Goal: Task Accomplishment & Management: Complete application form

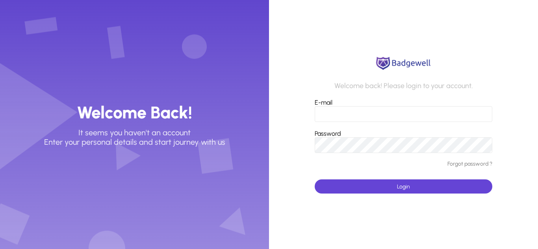
click at [392, 113] on input "E-mail" at bounding box center [403, 114] width 178 height 16
type input "**********"
click at [429, 185] on span "submit" at bounding box center [403, 186] width 178 height 19
click at [314, 179] on button "Login" at bounding box center [403, 186] width 178 height 14
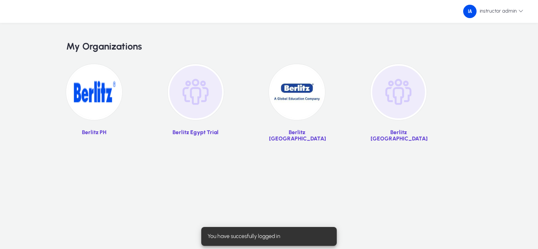
click at [210, 102] on img at bounding box center [196, 92] width 56 height 56
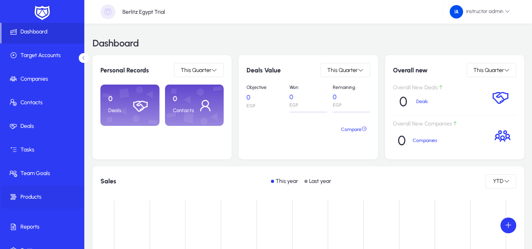
scroll to position [38, 0]
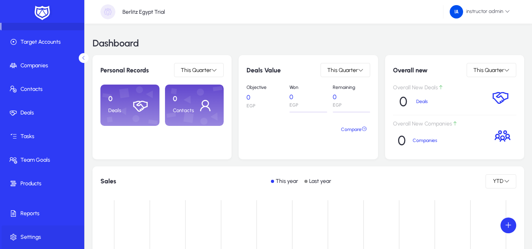
click at [43, 235] on span "Settings" at bounding box center [44, 237] width 84 height 8
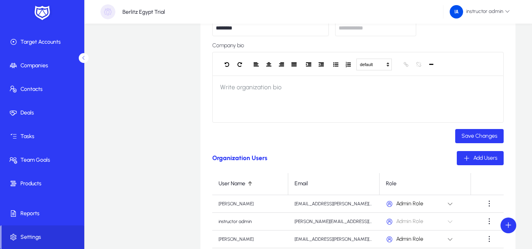
scroll to position [236, 0]
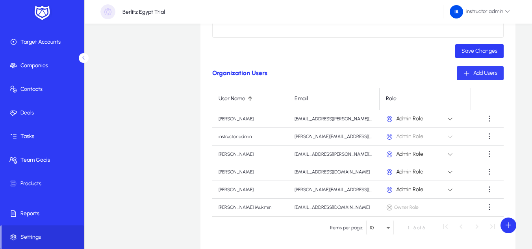
click at [480, 72] on span "Add Users" at bounding box center [485, 73] width 24 height 7
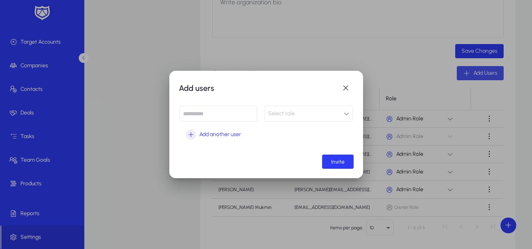
scroll to position [0, 0]
click at [224, 107] on input at bounding box center [218, 114] width 78 height 16
paste input "**********"
type input "**********"
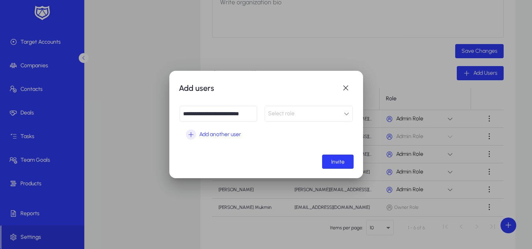
scroll to position [0, 0]
click at [298, 112] on div "Select role" at bounding box center [306, 114] width 76 height 10
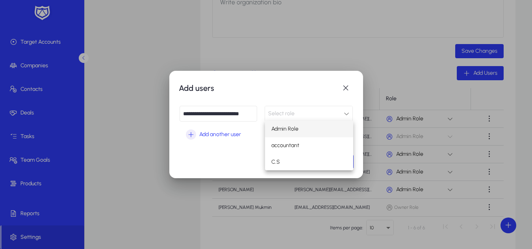
click at [291, 129] on span "Admin Role" at bounding box center [284, 128] width 27 height 9
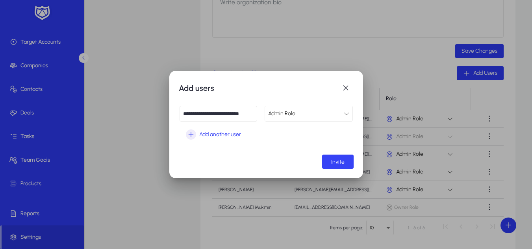
click at [334, 159] on span "Invite" at bounding box center [337, 162] width 13 height 7
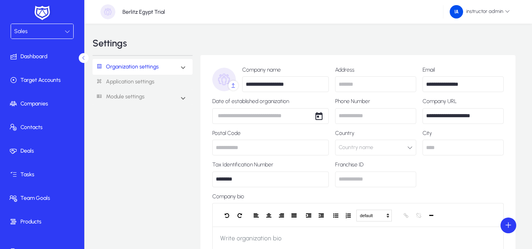
click at [59, 32] on div "Sales" at bounding box center [39, 31] width 50 height 10
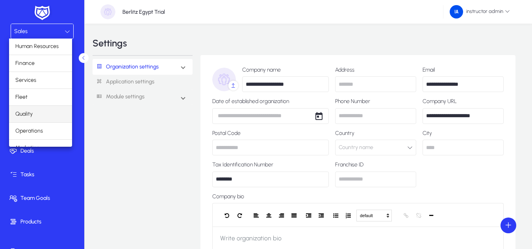
scroll to position [27, 0]
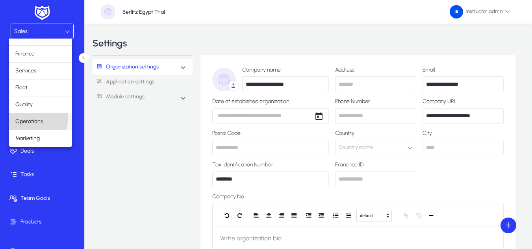
click at [37, 118] on span "Operations" at bounding box center [29, 121] width 28 height 9
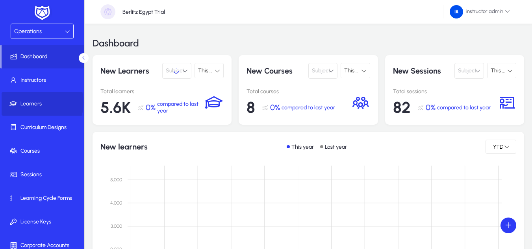
click at [33, 104] on span "Learners" at bounding box center [44, 104] width 84 height 8
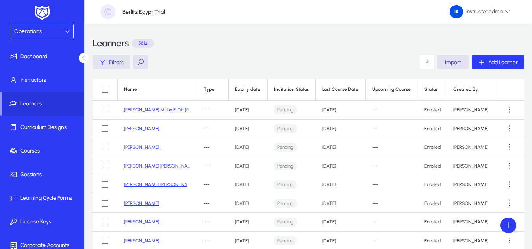
click at [105, 59] on icon "button" at bounding box center [102, 62] width 7 height 7
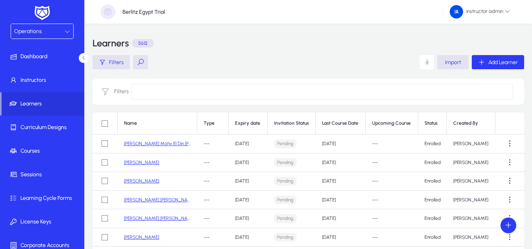
click at [161, 86] on input at bounding box center [322, 92] width 382 height 16
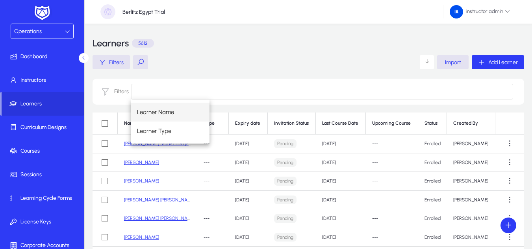
click at [196, 55] on div "Learners 5612" at bounding box center [307, 43] width 431 height 24
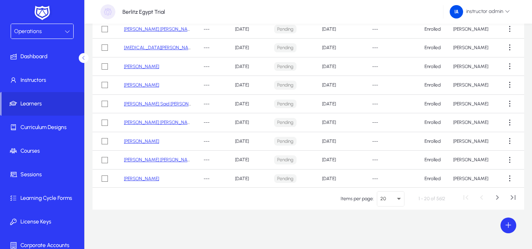
scroll to position [199, 0]
click at [401, 202] on icon "Select page" at bounding box center [398, 198] width 9 height 9
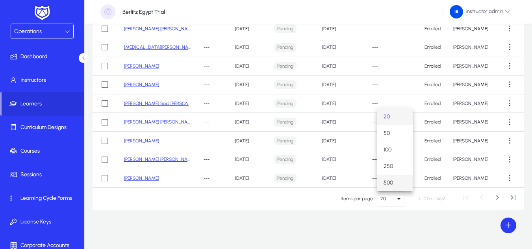
click at [398, 180] on mat-option "500" at bounding box center [394, 183] width 35 height 17
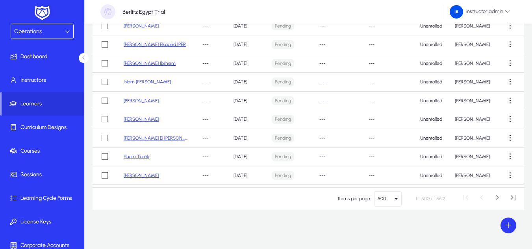
scroll to position [5473, 0]
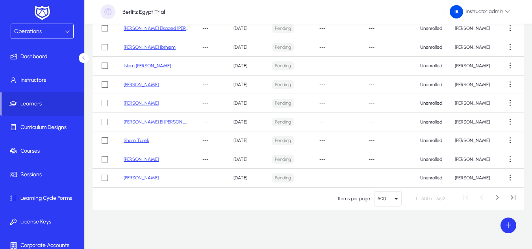
click at [139, 103] on link "[PERSON_NAME]" at bounding box center [141, 103] width 35 height 6
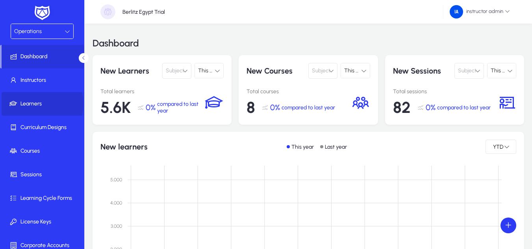
click at [42, 104] on span "Learners" at bounding box center [44, 104] width 84 height 8
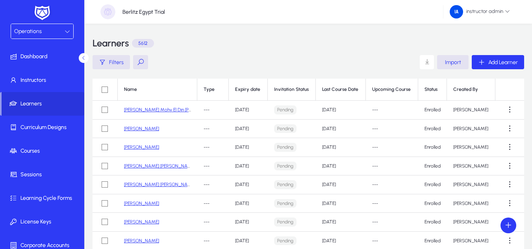
click at [147, 112] on link "[PERSON_NAME] Mohy El Din [PERSON_NAME]" at bounding box center [172, 110] width 96 height 6
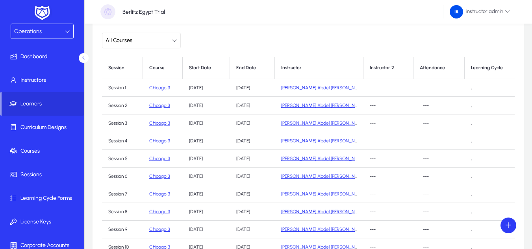
scroll to position [179, 0]
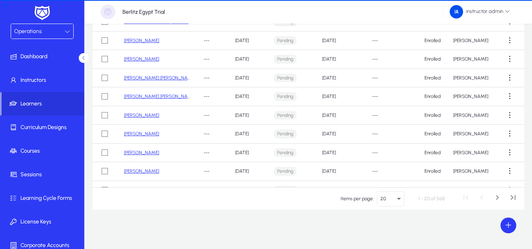
scroll to position [88, 0]
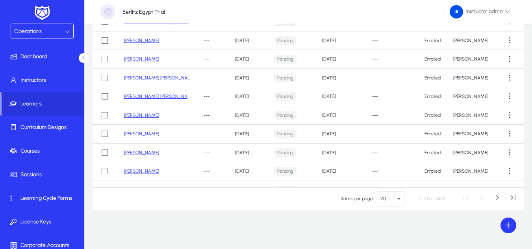
click at [150, 132] on link "[PERSON_NAME]" at bounding box center [141, 134] width 35 height 6
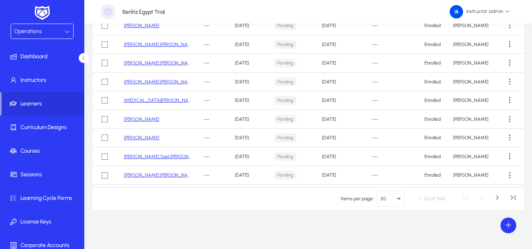
scroll to position [199, 0]
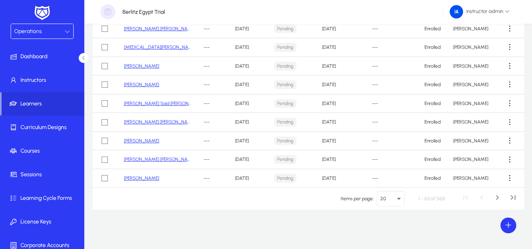
click at [140, 179] on link "[PERSON_NAME]" at bounding box center [141, 179] width 35 height 6
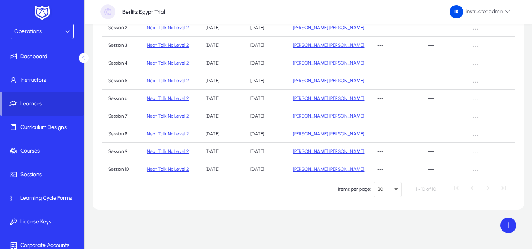
scroll to position [2, 0]
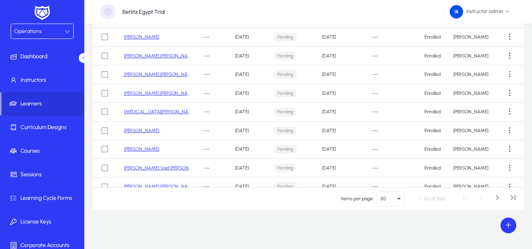
scroll to position [199, 0]
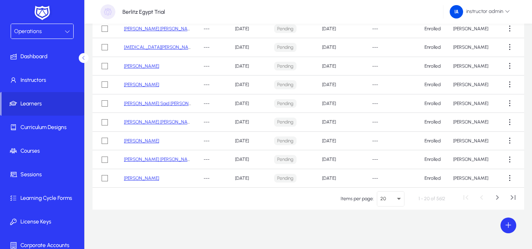
click at [403, 196] on icon "Select page" at bounding box center [398, 198] width 9 height 9
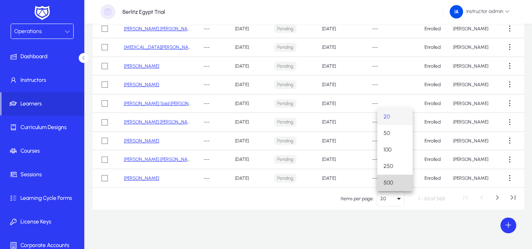
click at [388, 180] on span "500" at bounding box center [387, 182] width 9 height 9
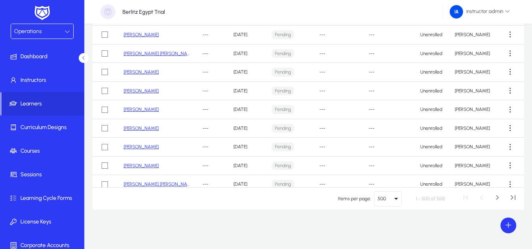
scroll to position [1143, 0]
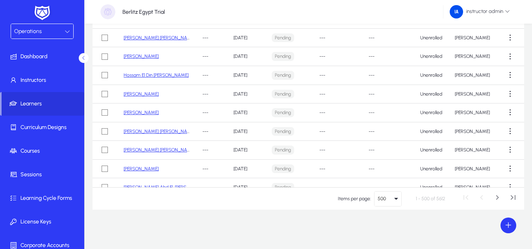
click at [158, 151] on link "[PERSON_NAME] [PERSON_NAME]" at bounding box center [159, 150] width 71 height 6
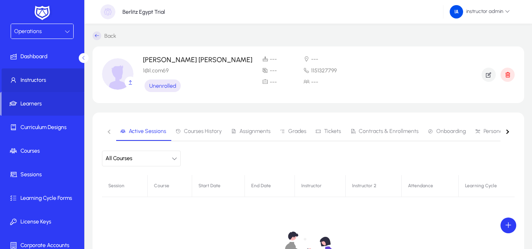
click at [46, 82] on span "Instructors" at bounding box center [44, 80] width 84 height 8
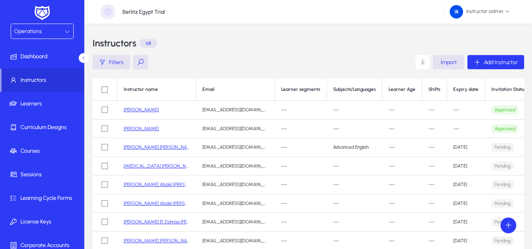
click at [148, 109] on link "[PERSON_NAME]" at bounding box center [141, 110] width 35 height 6
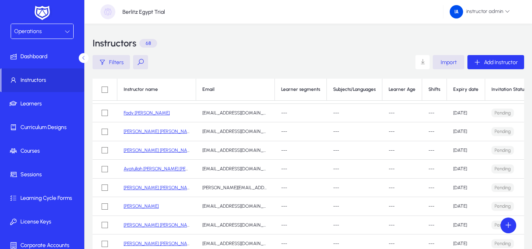
scroll to position [551, 0]
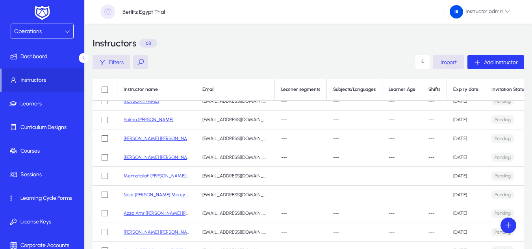
click at [161, 194] on link "Noor [PERSON_NAME] Marey El-[PERSON_NAME]" at bounding box center [175, 195] width 103 height 6
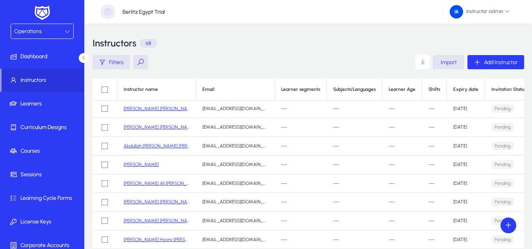
scroll to position [1102, 0]
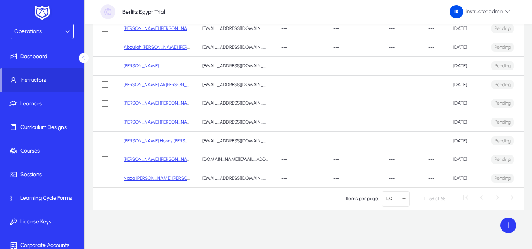
click at [133, 176] on link "Nada [PERSON_NAME] [PERSON_NAME]" at bounding box center [166, 179] width 84 height 6
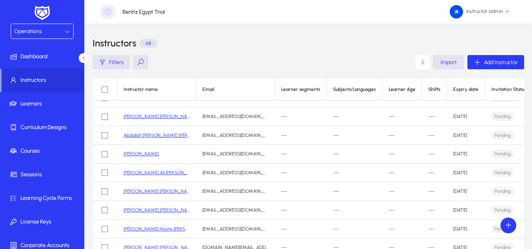
scroll to position [88, 0]
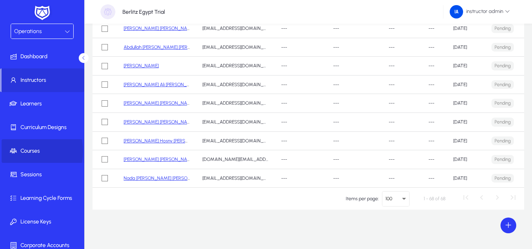
click at [30, 151] on span "Courses" at bounding box center [44, 151] width 84 height 8
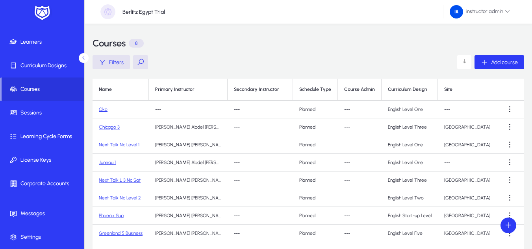
click at [104, 111] on link "Oko" at bounding box center [103, 110] width 9 height 6
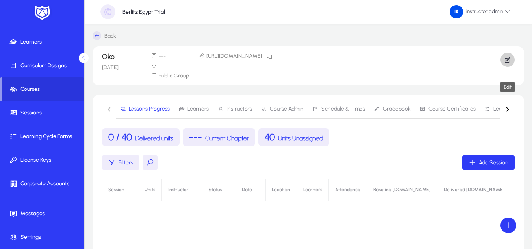
click at [509, 54] on span "button" at bounding box center [507, 59] width 14 height 19
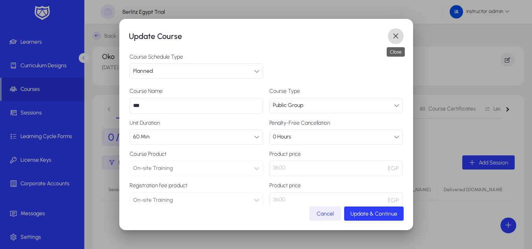
click at [394, 35] on span "button" at bounding box center [396, 36] width 16 height 16
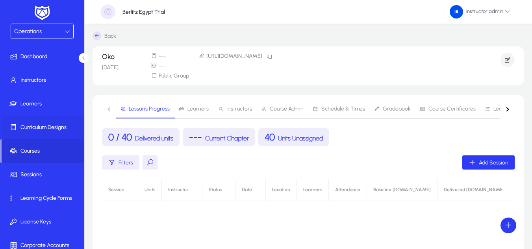
click at [56, 121] on span at bounding box center [44, 127] width 84 height 19
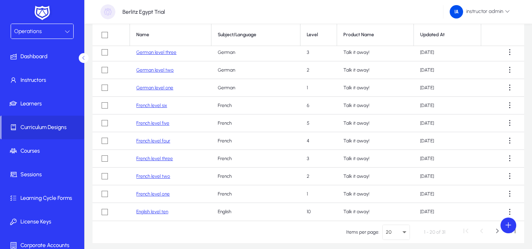
scroll to position [88, 0]
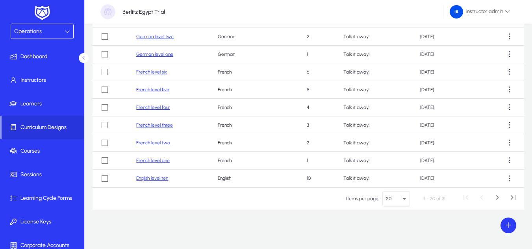
click at [400, 199] on icon "Select page" at bounding box center [403, 198] width 9 height 9
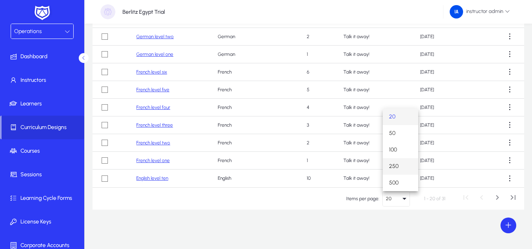
click at [393, 166] on span "250" at bounding box center [393, 166] width 9 height 9
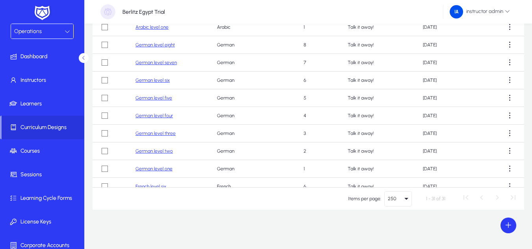
scroll to position [0, 0]
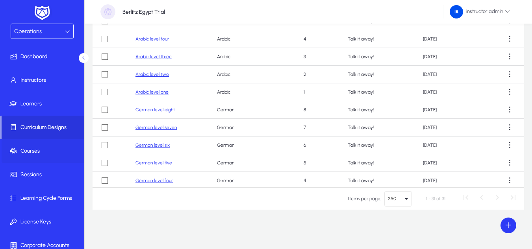
click at [50, 152] on span "Courses" at bounding box center [44, 151] width 84 height 8
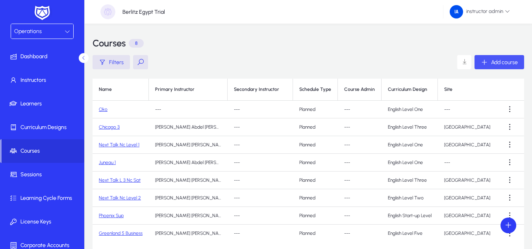
click at [499, 59] on span "Add course" at bounding box center [504, 62] width 27 height 7
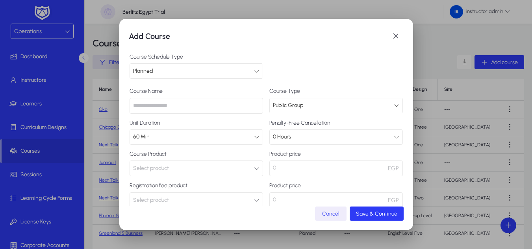
click at [255, 171] on icon "button" at bounding box center [257, 169] width 6 height 6
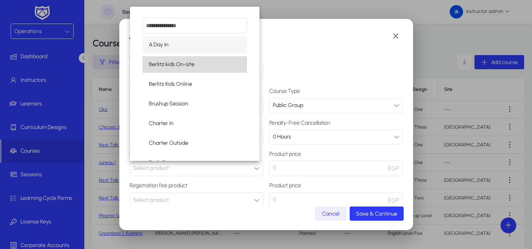
click at [224, 68] on mat-option "Berlitz kids On-site" at bounding box center [194, 64] width 105 height 17
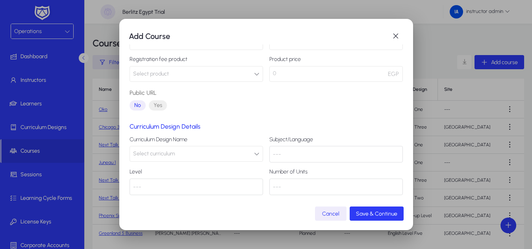
scroll to position [128, 0]
click at [229, 146] on button "Select curriculum" at bounding box center [195, 152] width 133 height 16
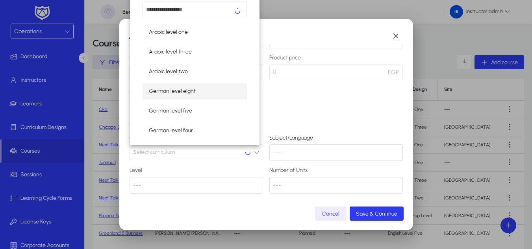
scroll to position [0, 0]
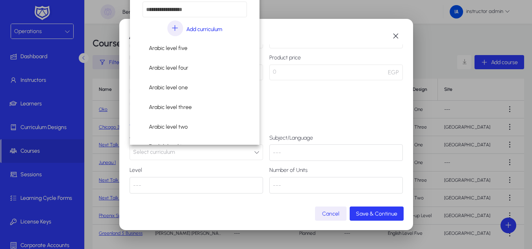
click at [317, 97] on div at bounding box center [266, 124] width 532 height 249
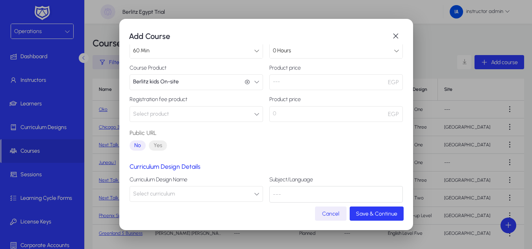
scroll to position [49, 0]
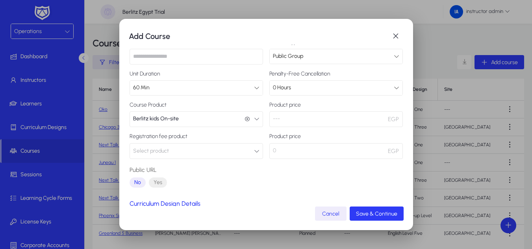
click at [205, 116] on button "Berlitz kids On-site Berlitz kids On-site" at bounding box center [195, 119] width 133 height 16
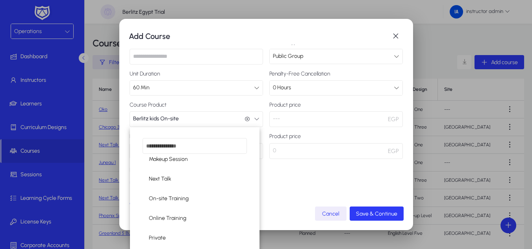
scroll to position [223, 0]
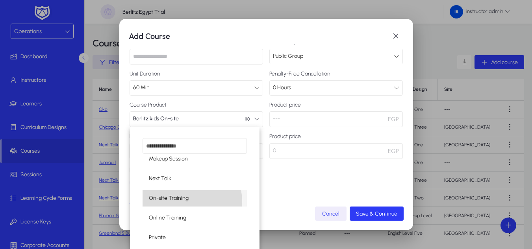
click at [191, 201] on mat-option "On-site Training" at bounding box center [194, 198] width 105 height 17
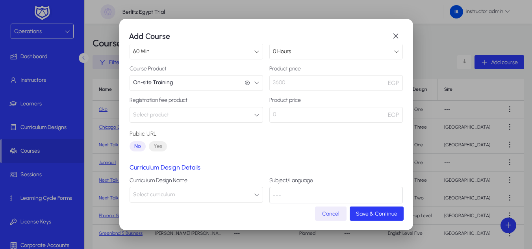
scroll to position [128, 0]
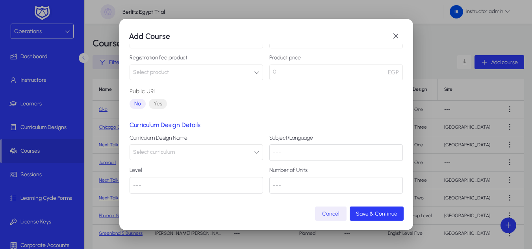
click at [242, 149] on button "Select curriculum" at bounding box center [195, 152] width 133 height 16
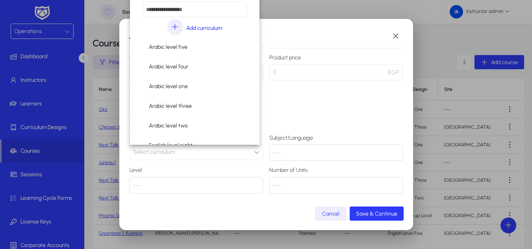
scroll to position [0, 0]
click at [296, 94] on div at bounding box center [266, 124] width 532 height 249
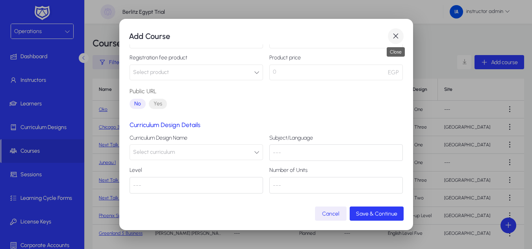
click at [399, 38] on span "button" at bounding box center [396, 36] width 16 height 16
